Goal: Task Accomplishment & Management: Complete application form

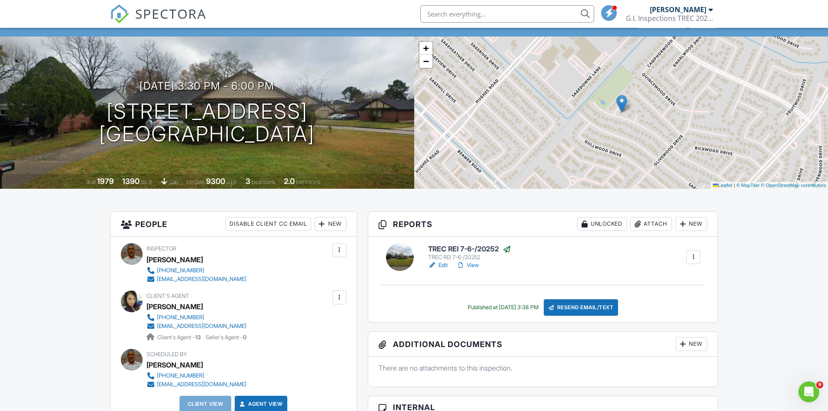
click at [323, 222] on div at bounding box center [322, 224] width 9 height 9
click at [345, 252] on li "Client" at bounding box center [362, 251] width 86 height 22
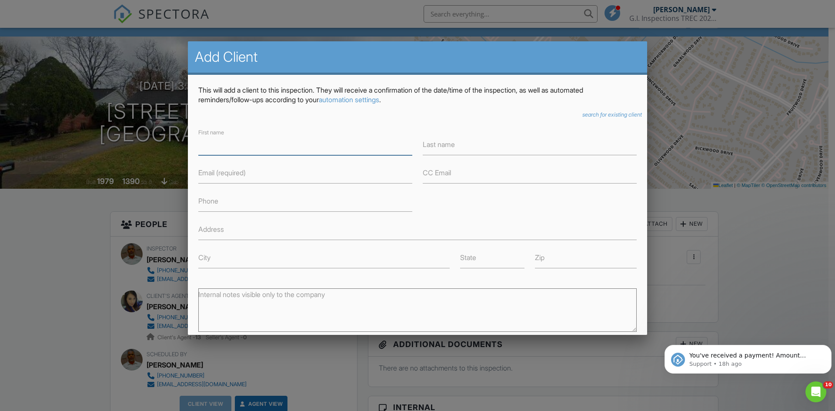
click at [227, 147] on input "First name" at bounding box center [305, 144] width 214 height 21
click at [452, 148] on label "Last name" at bounding box center [439, 145] width 32 height 10
click at [452, 148] on input "Last name" at bounding box center [530, 144] width 214 height 21
click at [267, 152] on input "[PERSON_NAME]" at bounding box center [305, 144] width 214 height 21
type input "Alberto and Viviana"
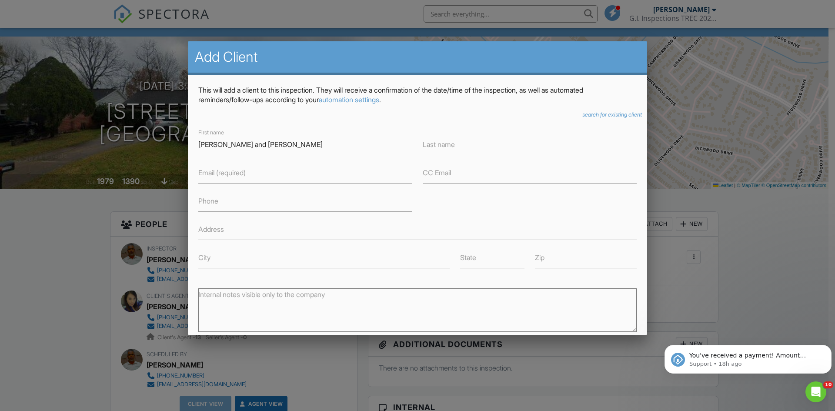
click at [431, 146] on label "Last name" at bounding box center [439, 145] width 32 height 10
click at [431, 146] on input "Last name" at bounding box center [530, 144] width 214 height 21
type input "Nau"
drag, startPoint x: 440, startPoint y: 147, endPoint x: 393, endPoint y: 145, distance: 47.8
click at [393, 145] on div "First name Alberto and Viviana Last name Nau Email (required) CC Email Phone Ad…" at bounding box center [417, 197] width 449 height 141
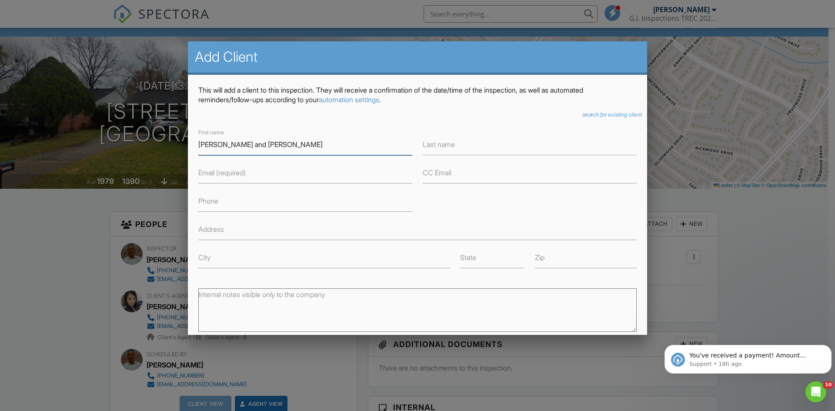
drag, startPoint x: 254, startPoint y: 143, endPoint x: 239, endPoint y: 142, distance: 15.3
click at [239, 142] on input "Alberto and Viviana" at bounding box center [305, 144] width 214 height 21
type input "Alberto and"
click at [426, 149] on label "Last name" at bounding box center [439, 145] width 32 height 10
click at [426, 149] on input "Last name" at bounding box center [530, 144] width 214 height 21
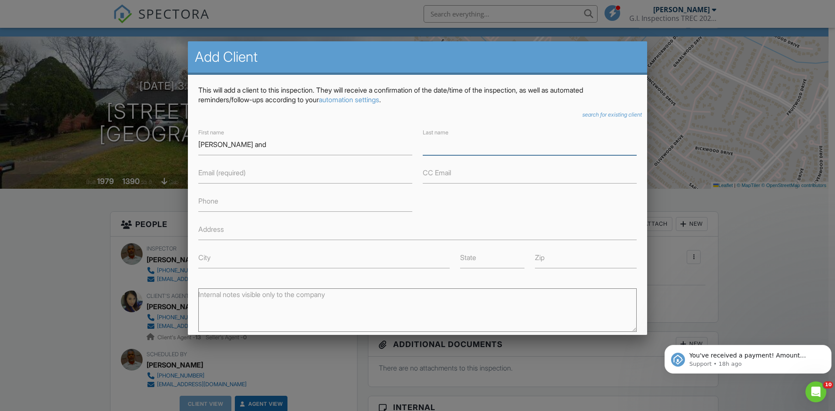
paste input "[PERSON_NAME]"
type input "[PERSON_NAME]"
click at [243, 147] on input "Alberto and" at bounding box center [305, 144] width 214 height 21
type input "[PERSON_NAME]"
click at [207, 177] on label "Email (required)" at bounding box center [221, 173] width 47 height 10
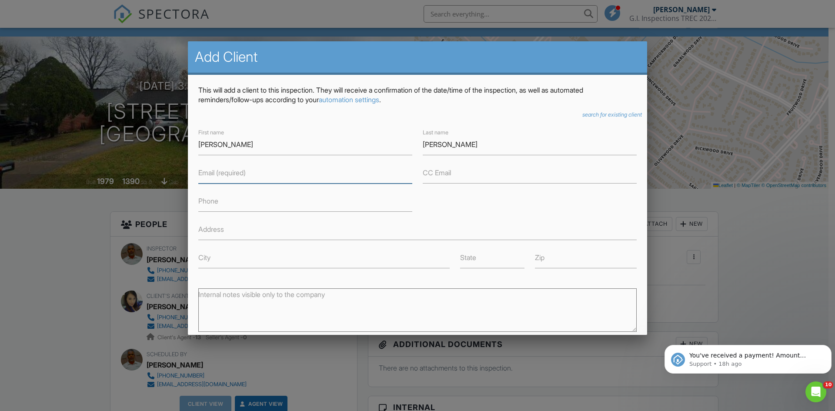
click at [207, 177] on input "Email (required)" at bounding box center [305, 172] width 214 height 21
type input "[EMAIL_ADDRESS][DATE][DOMAIN_NAME]"
click at [443, 175] on label "CC Email" at bounding box center [437, 173] width 28 height 10
click at [443, 175] on input "CC Email" at bounding box center [530, 172] width 214 height 21
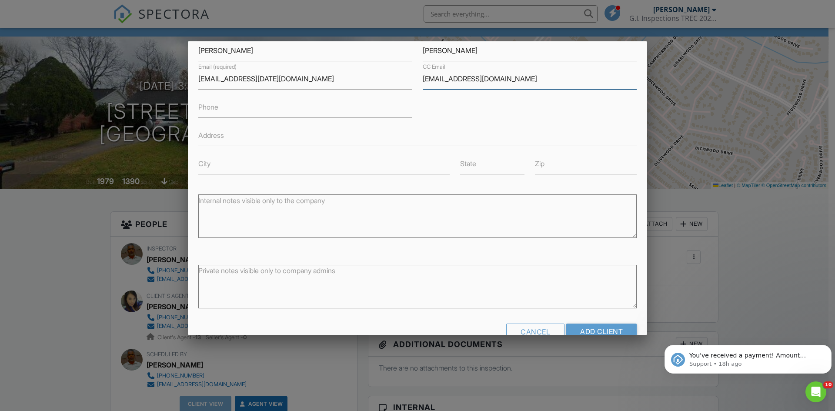
scroll to position [115, 0]
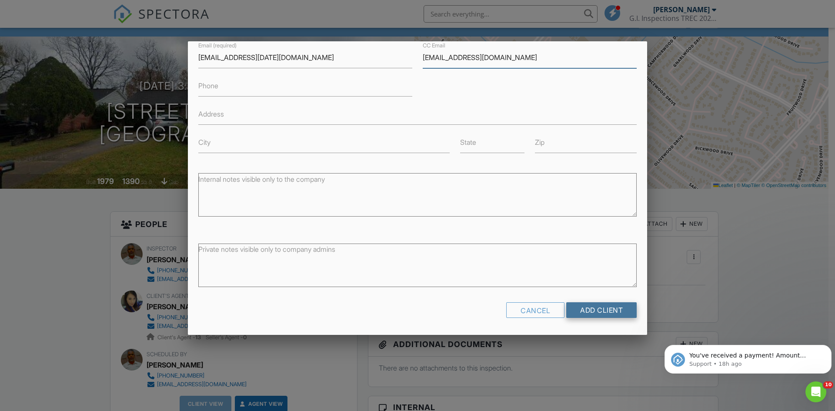
type input "[EMAIL_ADDRESS][DOMAIN_NAME]"
drag, startPoint x: 590, startPoint y: 315, endPoint x: 596, endPoint y: 322, distance: 9.5
click at [596, 322] on div "Cancel Add Client" at bounding box center [417, 313] width 438 height 22
click at [595, 314] on input "Add Client" at bounding box center [601, 310] width 70 height 16
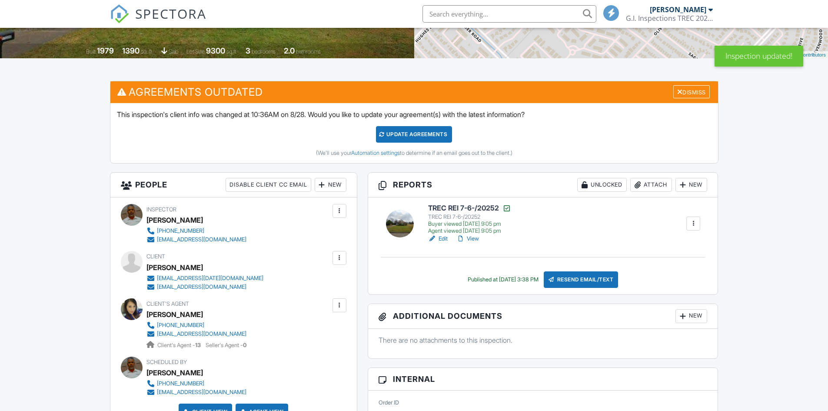
click at [393, 124] on div "This inspection's client info was changed at 10:36AM on 8/28. Would you like to…" at bounding box center [414, 133] width 608 height 60
click at [403, 133] on div "Update Agreements" at bounding box center [414, 134] width 76 height 17
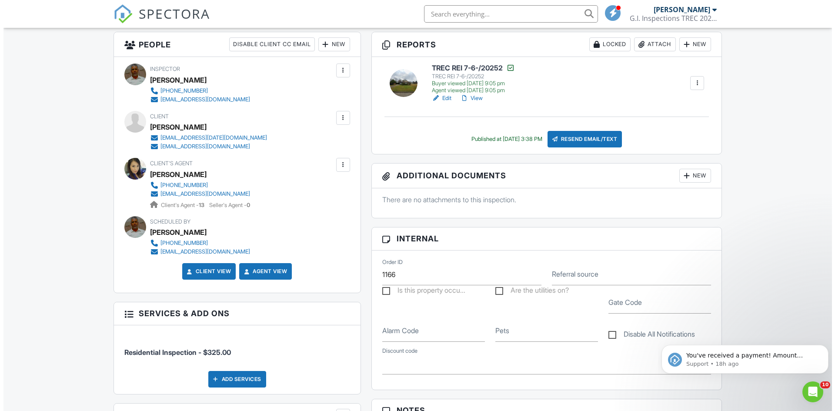
scroll to position [217, 0]
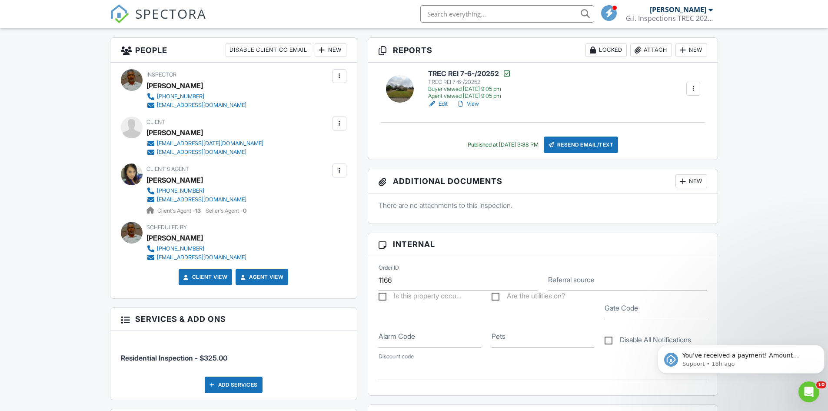
click at [591, 137] on div "Resend Email/Text" at bounding box center [581, 145] width 75 height 17
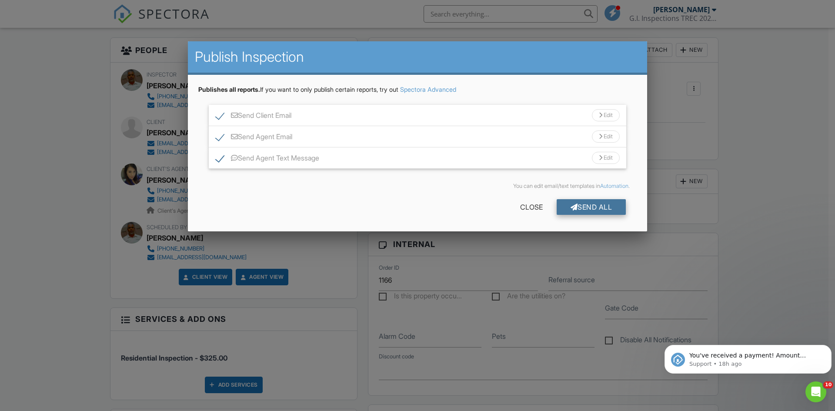
click at [599, 210] on div "Send All" at bounding box center [591, 207] width 70 height 16
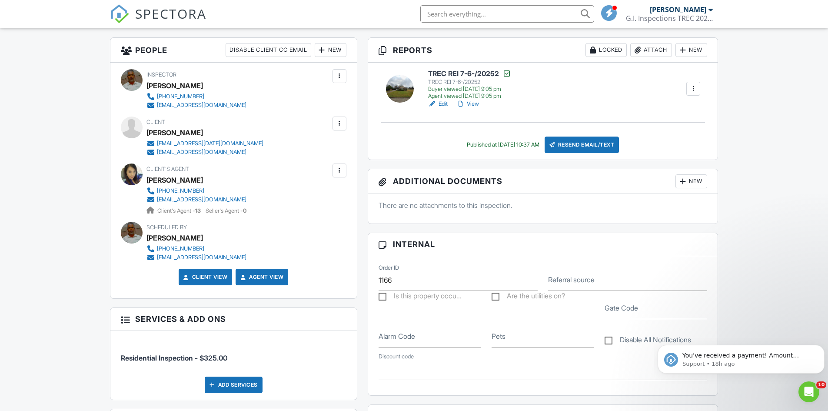
click at [710, 9] on div at bounding box center [711, 9] width 4 height 7
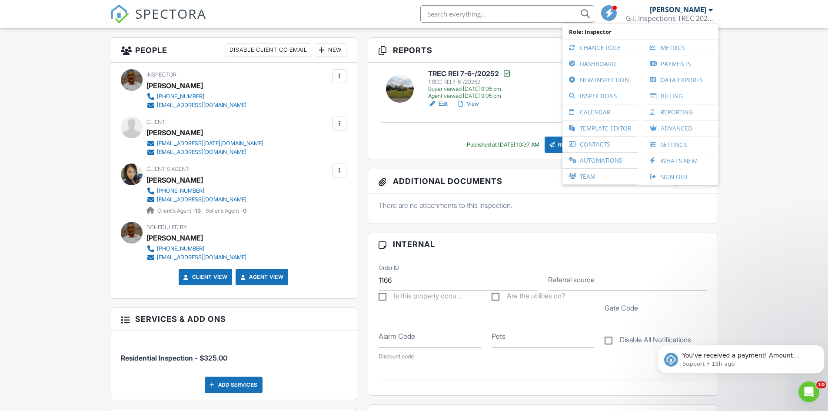
click at [676, 177] on link "Sign Out" at bounding box center [681, 177] width 67 height 16
